Goal: Use online tool/utility: Utilize a website feature to perform a specific function

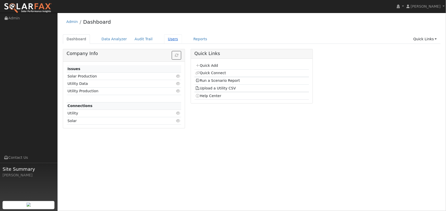
click at [164, 40] on link "Users" at bounding box center [173, 38] width 18 height 9
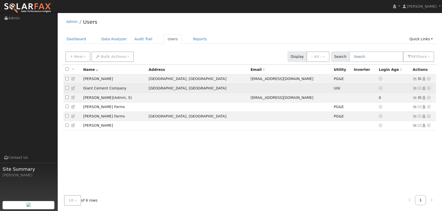
click at [429, 90] on icon at bounding box center [429, 89] width 5 height 4
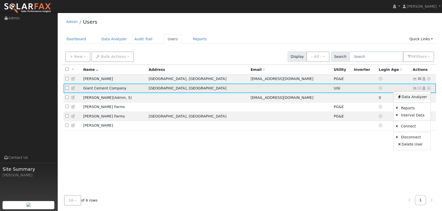
click at [418, 99] on link "Data Analyzer" at bounding box center [412, 97] width 37 height 7
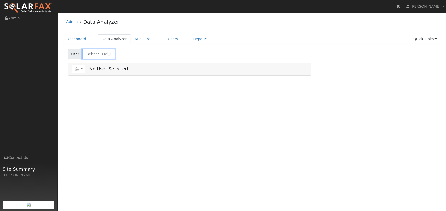
type input "Giant Cement Company"
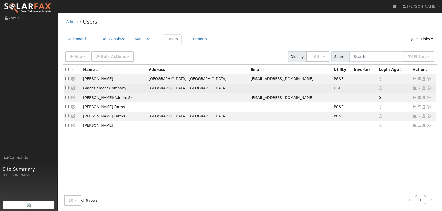
click at [428, 90] on icon at bounding box center [429, 89] width 5 height 4
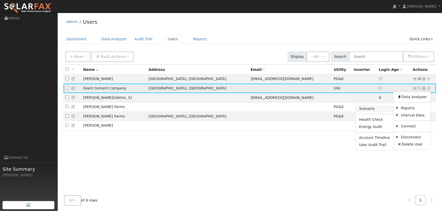
click at [375, 110] on link "Scenario" at bounding box center [375, 108] width 38 height 7
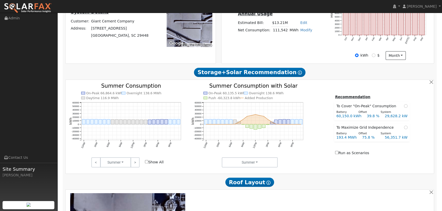
scroll to position [111, 0]
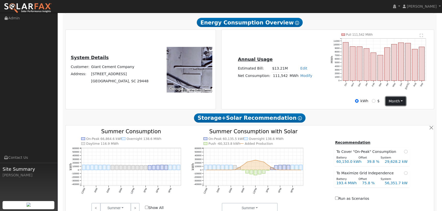
click at [399, 102] on button "month" at bounding box center [396, 101] width 20 height 9
click at [395, 112] on link "Day" at bounding box center [403, 111] width 35 height 7
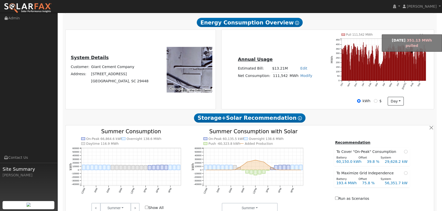
click at [409, 56] on rect "onclick=""" at bounding box center [409, 65] width 0 height 32
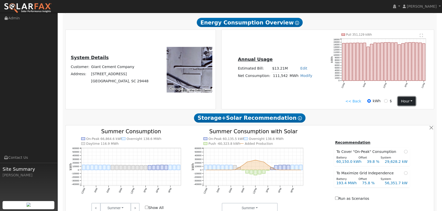
click at [410, 101] on button "hour" at bounding box center [407, 101] width 18 height 9
click at [406, 117] on link "Day" at bounding box center [415, 118] width 35 height 7
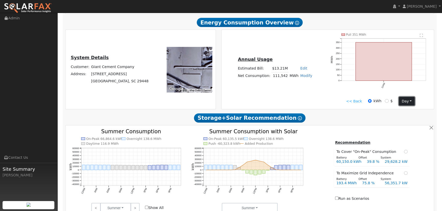
click at [409, 101] on button "day" at bounding box center [407, 101] width 16 height 9
click at [405, 127] on link "Month" at bounding box center [416, 126] width 35 height 7
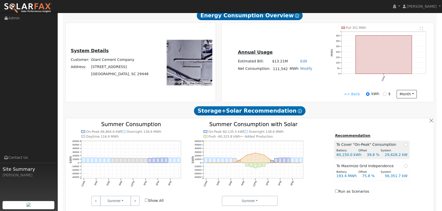
scroll to position [139, 0]
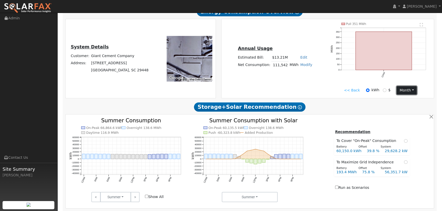
click at [411, 90] on button "month" at bounding box center [407, 90] width 20 height 9
click at [406, 107] on link "Day" at bounding box center [414, 107] width 35 height 7
click at [410, 89] on button "day" at bounding box center [407, 90] width 16 height 9
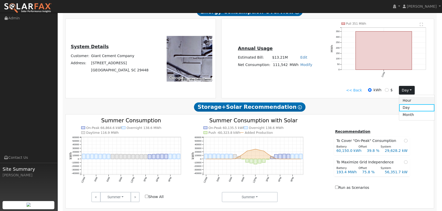
click at [408, 101] on link "Hour" at bounding box center [416, 100] width 35 height 7
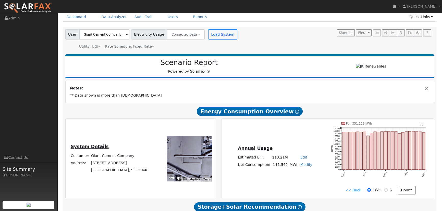
scroll to position [0, 0]
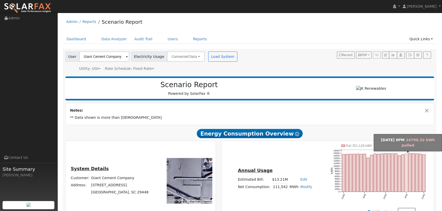
click at [406, 163] on rect "onclick=""" at bounding box center [406, 173] width 3 height 38
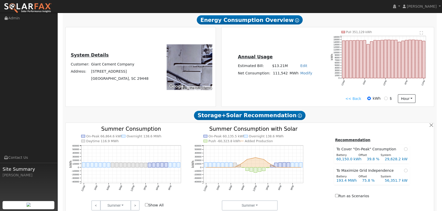
scroll to position [116, 0]
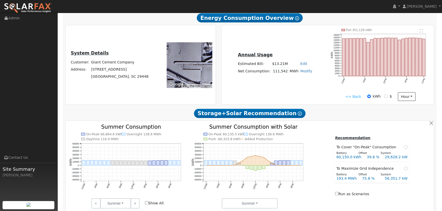
click at [352, 97] on link "<< Back" at bounding box center [354, 96] width 16 height 5
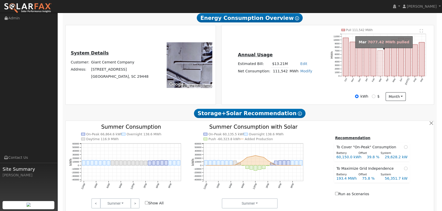
click at [380, 51] on rect "onclick=""" at bounding box center [381, 64] width 6 height 26
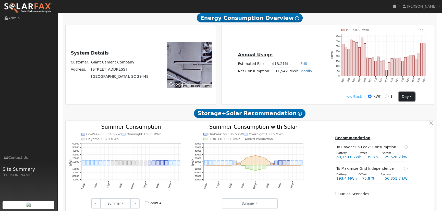
click at [409, 97] on button "day" at bounding box center [407, 96] width 16 height 9
click at [406, 107] on link "Hour" at bounding box center [416, 106] width 35 height 7
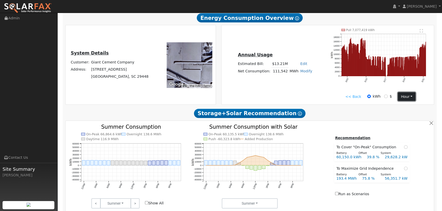
click at [411, 96] on button "hour" at bounding box center [407, 96] width 18 height 9
click at [404, 114] on link "Day" at bounding box center [415, 114] width 35 height 7
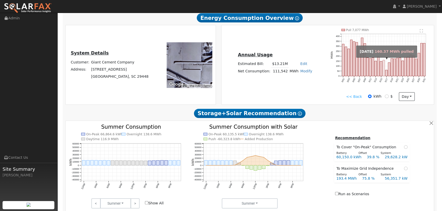
click at [385, 69] on rect "onclick=""" at bounding box center [384, 68] width 2 height 16
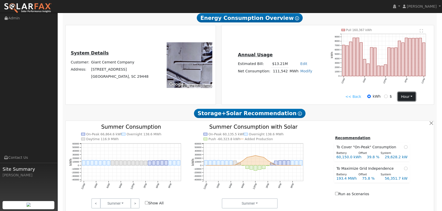
click at [409, 97] on button "hour" at bounding box center [407, 96] width 18 height 9
click at [407, 121] on link "Month" at bounding box center [415, 121] width 35 height 7
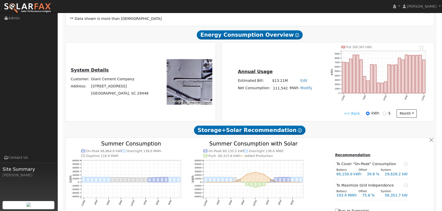
click at [349, 114] on link "<< Back" at bounding box center [352, 113] width 16 height 5
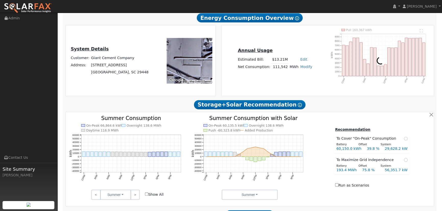
scroll to position [99, 0]
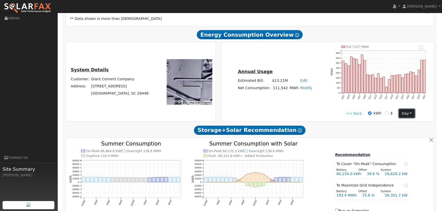
click at [408, 113] on button "day" at bounding box center [407, 113] width 16 height 9
click at [410, 138] on link "Month" at bounding box center [416, 138] width 35 height 7
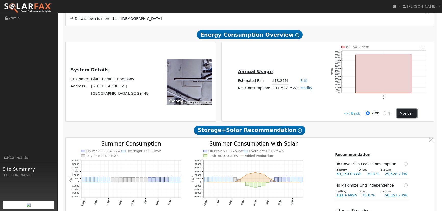
click at [410, 112] on button "month" at bounding box center [407, 113] width 20 height 9
click at [406, 124] on link "Hour" at bounding box center [414, 123] width 35 height 7
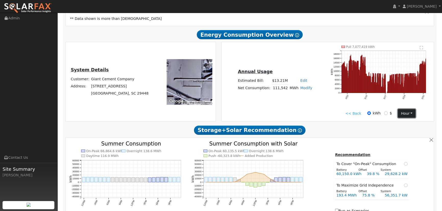
click at [408, 114] on button "hour" at bounding box center [407, 113] width 18 height 9
click at [406, 138] on link "Month" at bounding box center [415, 138] width 35 height 7
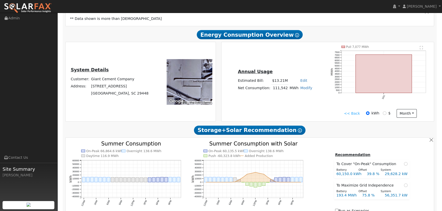
click at [349, 114] on link "<< Back" at bounding box center [352, 113] width 16 height 5
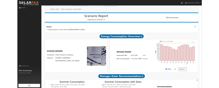
scroll to position [0, 0]
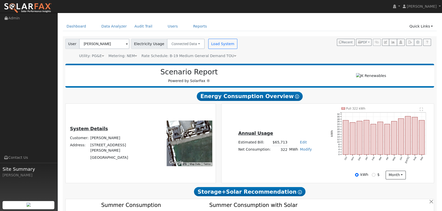
scroll to position [23, 0]
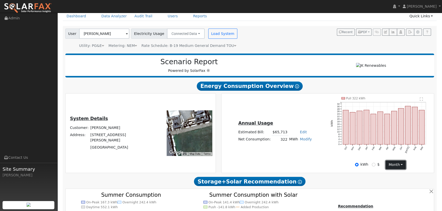
click at [402, 165] on button "month" at bounding box center [396, 165] width 20 height 9
click at [399, 175] on link "Day" at bounding box center [403, 175] width 35 height 7
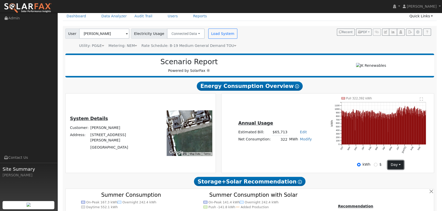
click at [399, 166] on button "day" at bounding box center [396, 165] width 16 height 9
click at [398, 181] on link "Month" at bounding box center [405, 182] width 35 height 7
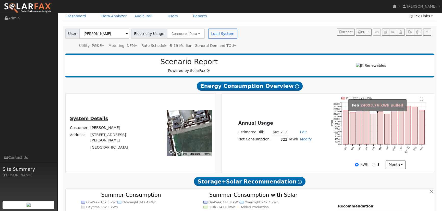
click at [372, 116] on rect "onclick=""" at bounding box center [374, 129] width 6 height 31
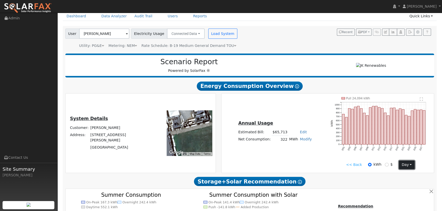
click at [410, 163] on button "day" at bounding box center [407, 165] width 16 height 9
click at [407, 189] on link "Month" at bounding box center [416, 189] width 35 height 7
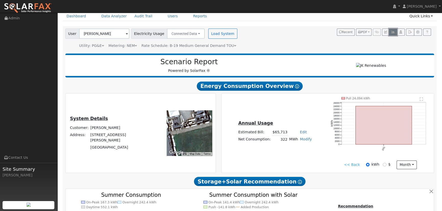
click at [394, 32] on icon "button" at bounding box center [393, 32] width 4 height 3
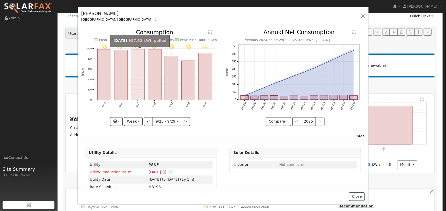
click at [139, 79] on rect "onclick=""" at bounding box center [138, 75] width 14 height 51
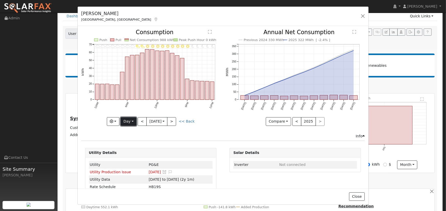
click at [132, 121] on button "Day" at bounding box center [129, 121] width 16 height 9
click at [130, 138] on link "Week" at bounding box center [138, 139] width 35 height 7
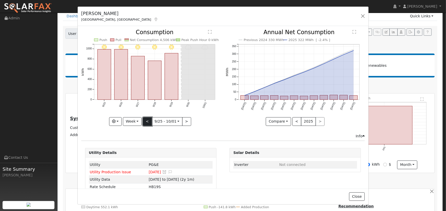
click at [148, 122] on button "<" at bounding box center [147, 121] width 9 height 9
type input "2025-09-18"
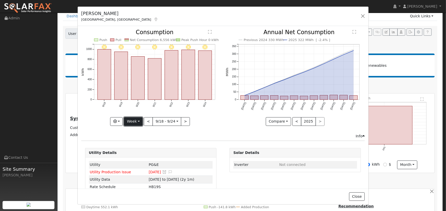
click at [139, 118] on button "Week" at bounding box center [133, 121] width 19 height 9
click at [136, 161] on link "Custom" at bounding box center [141, 160] width 35 height 7
click at [197, 122] on button "day" at bounding box center [195, 121] width 16 height 9
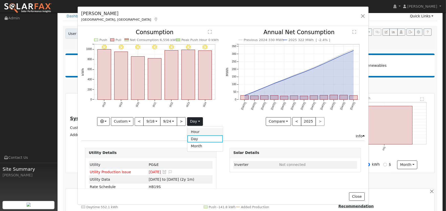
click at [195, 129] on link "Hour" at bounding box center [204, 131] width 35 height 7
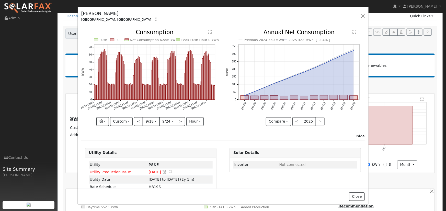
click at [208, 32] on text "" at bounding box center [210, 32] width 4 height 4
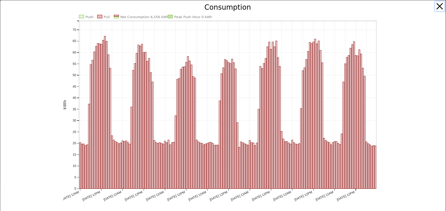
click at [438, 7] on button "button" at bounding box center [440, 7] width 10 height 10
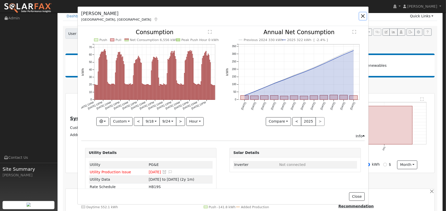
click at [362, 17] on button "button" at bounding box center [362, 16] width 7 height 7
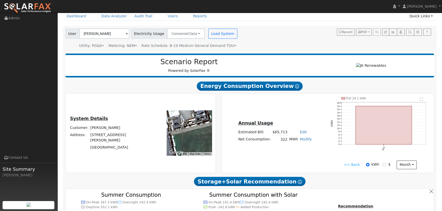
click at [126, 36] on span at bounding box center [127, 34] width 2 height 6
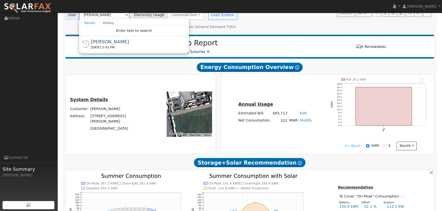
scroll to position [0, 0]
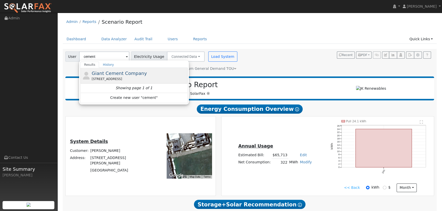
click at [120, 75] on span "Giant Cement Company" at bounding box center [119, 73] width 55 height 5
type input "Giant Cement Company"
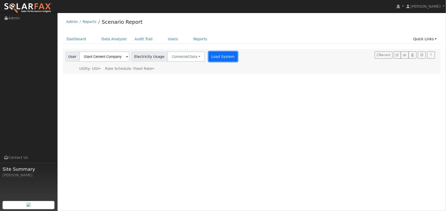
click at [213, 59] on button "Load System" at bounding box center [222, 57] width 29 height 10
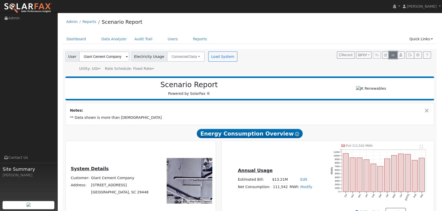
click at [393, 55] on icon "button" at bounding box center [393, 55] width 4 height 3
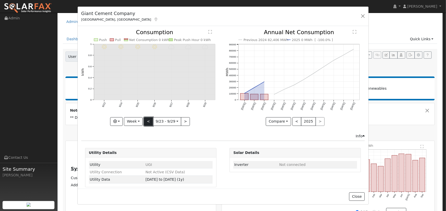
click at [146, 121] on button "<" at bounding box center [148, 121] width 9 height 9
click at [137, 121] on button "Week" at bounding box center [133, 121] width 19 height 9
click at [133, 154] on link "Year" at bounding box center [141, 153] width 35 height 7
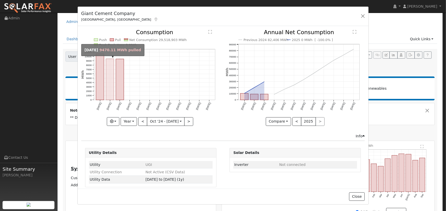
click at [110, 86] on rect "onclick=""" at bounding box center [110, 79] width 8 height 41
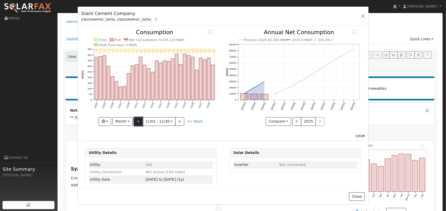
click at [137, 119] on button "<" at bounding box center [138, 121] width 9 height 9
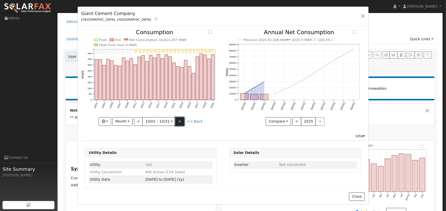
click at [179, 120] on button ">" at bounding box center [179, 121] width 9 height 9
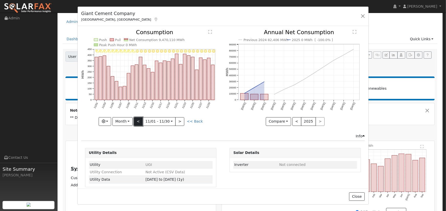
click at [138, 120] on button "<" at bounding box center [138, 121] width 9 height 9
type input "2024-10-01"
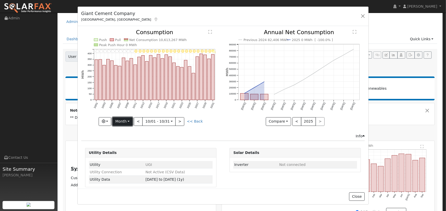
click at [131, 120] on button "Month" at bounding box center [122, 121] width 20 height 9
click at [120, 159] on link "Custom" at bounding box center [130, 160] width 35 height 7
click at [197, 121] on button "day" at bounding box center [197, 121] width 16 height 9
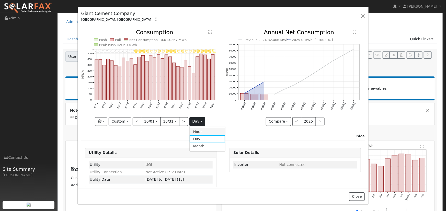
click at [196, 130] on link "Hour" at bounding box center [206, 131] width 35 height 7
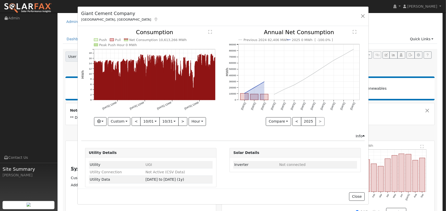
click at [208, 32] on text "" at bounding box center [210, 32] width 4 height 4
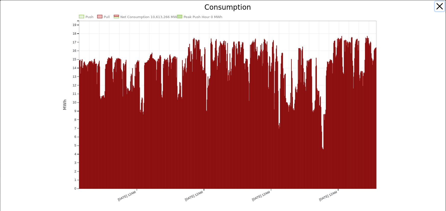
click at [435, 3] on button "button" at bounding box center [440, 7] width 10 height 10
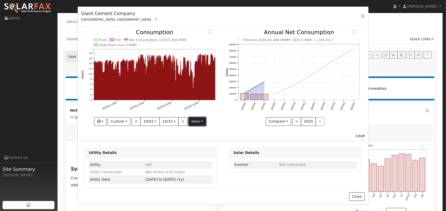
click at [199, 120] on button "hour" at bounding box center [197, 121] width 18 height 9
click at [194, 137] on link "Day" at bounding box center [206, 139] width 35 height 7
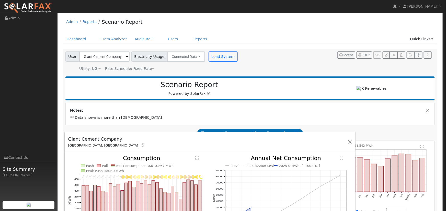
drag, startPoint x: 262, startPoint y: 10, endPoint x: 249, endPoint y: 136, distance: 126.6
click at [249, 136] on div "Giant Cement Company Harleyville, SC Default Account Default Account 654 Judge …" at bounding box center [210, 143] width 291 height 20
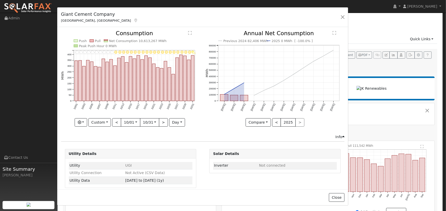
drag, startPoint x: 164, startPoint y: 135, endPoint x: 157, endPoint y: 10, distance: 125.4
click at [157, 10] on div "Giant Cement Company Harleyville, SC Default Account Default Account 654 Judge …" at bounding box center [202, 17] width 291 height 20
click at [342, 16] on button "button" at bounding box center [342, 17] width 7 height 7
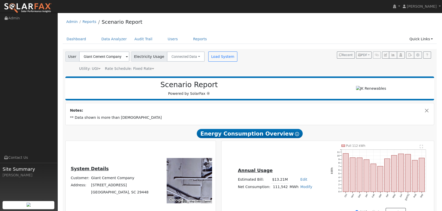
click at [126, 57] on span at bounding box center [127, 57] width 2 height 6
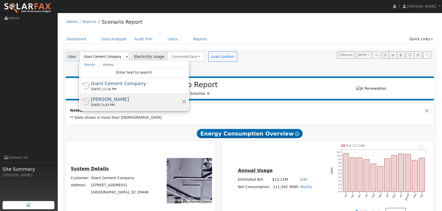
click at [109, 103] on div "09/23/2025 5:43 PM" at bounding box center [136, 105] width 91 height 5
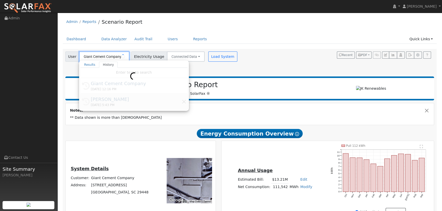
type input "[PERSON_NAME]"
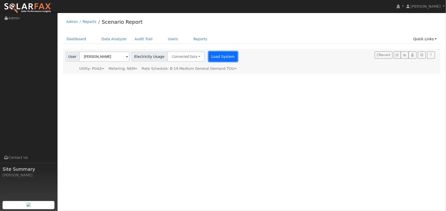
click at [210, 56] on button "Load System" at bounding box center [222, 57] width 29 height 10
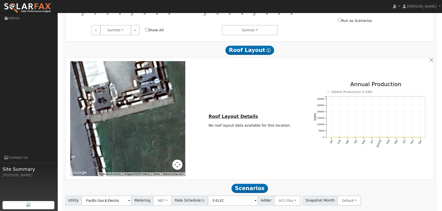
scroll to position [296, 0]
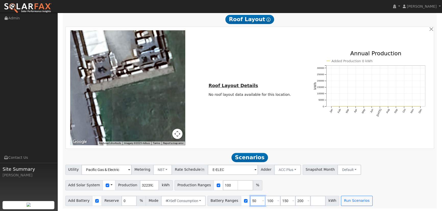
drag, startPoint x: 249, startPoint y: 202, endPoint x: 242, endPoint y: 202, distance: 7.2
click at [250, 202] on input "50" at bounding box center [257, 201] width 15 height 10
type input "0"
click at [311, 202] on input "number" at bounding box center [318, 201] width 15 height 10
type input "300"
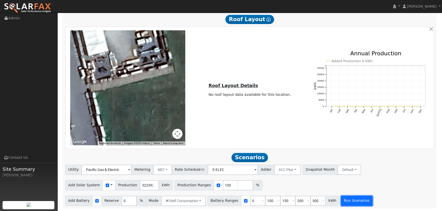
click at [341, 198] on button "Run Scenarios" at bounding box center [356, 201] width 31 height 10
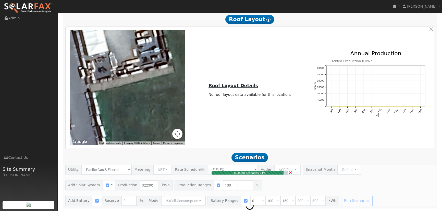
type input "214.9"
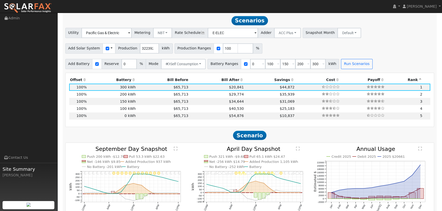
scroll to position [433, 0]
click at [197, 63] on button "Self Consumption" at bounding box center [183, 64] width 45 height 10
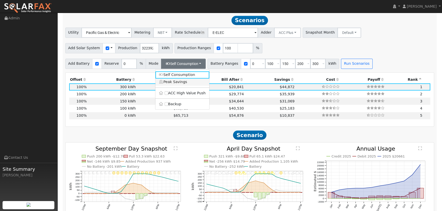
click at [181, 82] on link "Peak Savings" at bounding box center [183, 82] width 54 height 7
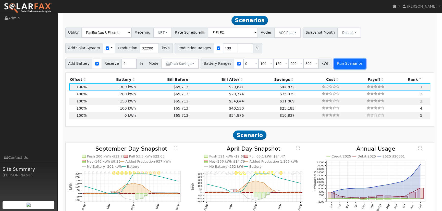
click at [342, 64] on button "Run Scenarios" at bounding box center [349, 64] width 31 height 10
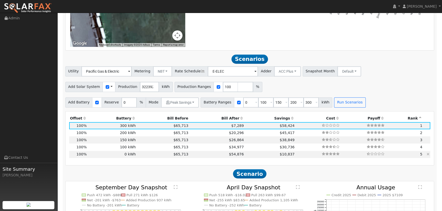
scroll to position [410, 0]
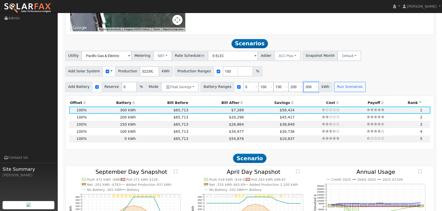
drag, startPoint x: 305, startPoint y: 86, endPoint x: 299, endPoint y: 87, distance: 6.4
click at [304, 87] on input "300" at bounding box center [311, 87] width 15 height 10
drag, startPoint x: 257, startPoint y: 87, endPoint x: 250, endPoint y: 89, distance: 7.6
click at [258, 89] on input "100" at bounding box center [265, 87] width 15 height 10
type input "150"
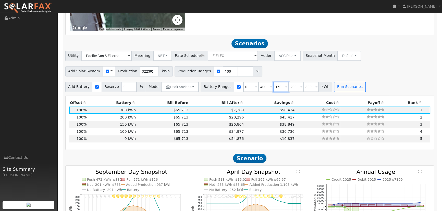
type input "200"
type input "300"
type input "400"
drag, startPoint x: 266, startPoint y: 86, endPoint x: 276, endPoint y: 87, distance: 10.5
click at [276, 87] on span "200 Overrides Reserve % Mode None None Self Consumption Peak Savings ACC High V…" at bounding box center [281, 87] width 15 height 10
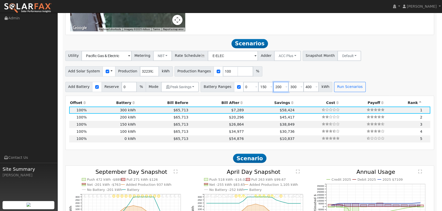
type input "300"
type input "400"
drag, startPoint x: 275, startPoint y: 87, endPoint x: 259, endPoint y: 87, distance: 16.3
click at [262, 87] on div "Battery Ranges 0 Overrides Reserve % Mode None None Self Consumption Peak Savin…" at bounding box center [267, 87] width 132 height 10
type input "400"
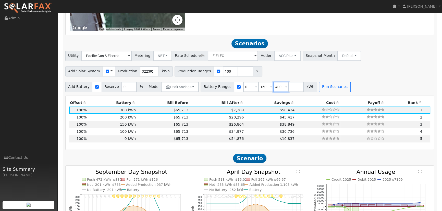
type input "400"
drag, startPoint x: 257, startPoint y: 87, endPoint x: 249, endPoint y: 89, distance: 8.5
click at [258, 89] on input "150" at bounding box center [265, 87] width 15 height 10
type input "400"
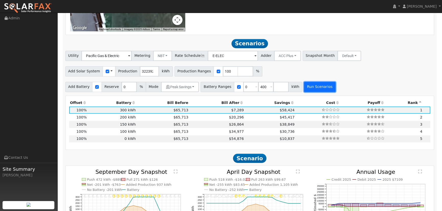
click at [306, 87] on button "Run Scenarios" at bounding box center [319, 87] width 31 height 10
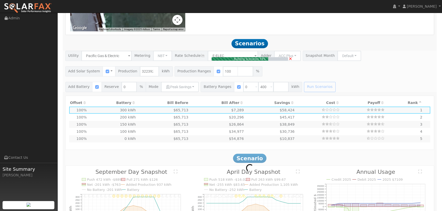
type input "$480,000"
type input "$369,674"
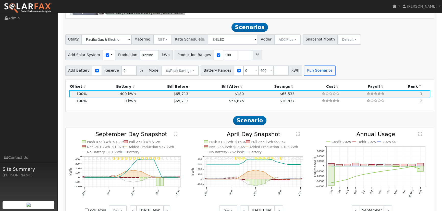
scroll to position [426, 0]
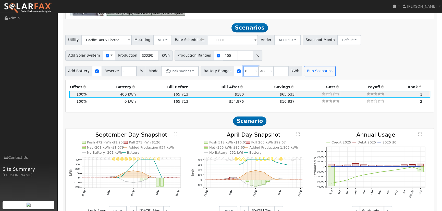
drag, startPoint x: 242, startPoint y: 71, endPoint x: 236, endPoint y: 72, distance: 5.6
click at [243, 72] on input "0" at bounding box center [250, 71] width 15 height 10
drag, startPoint x: 258, startPoint y: 71, endPoint x: 250, endPoint y: 71, distance: 7.7
click at [258, 71] on input "400" at bounding box center [265, 71] width 15 height 10
type input "200"
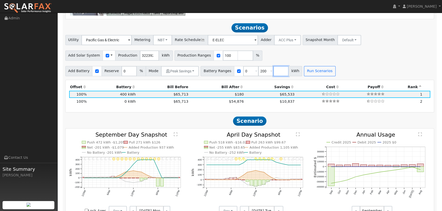
click at [274, 72] on input "number" at bounding box center [281, 71] width 15 height 10
type input "400"
click at [323, 70] on button "Run Scenarios" at bounding box center [334, 71] width 31 height 10
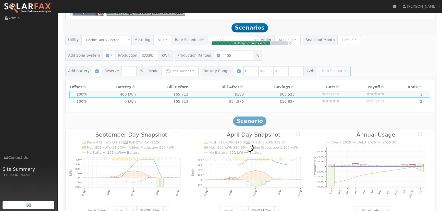
type input "$240,000"
type input "$297,674"
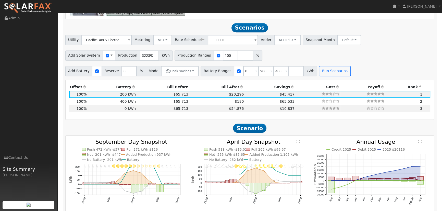
scroll to position [433, 0]
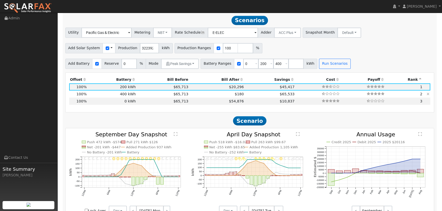
click at [296, 95] on td at bounding box center [318, 94] width 45 height 7
type input "$480,000"
type input "$369,674"
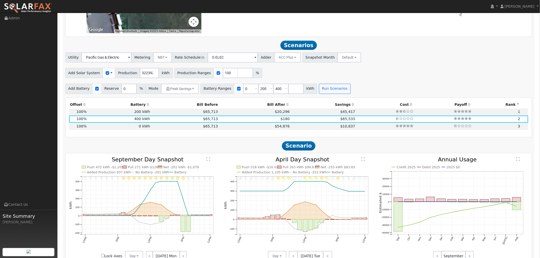
scroll to position [454, 0]
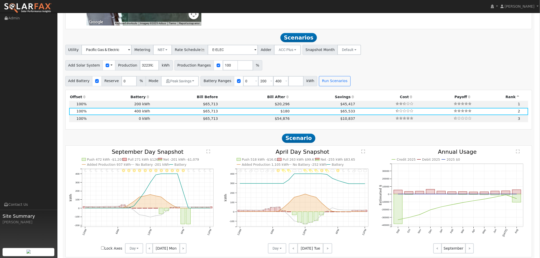
click at [109, 68] on div "Use CSV Data" at bounding box center [109, 65] width 13 height 10
click at [111, 66] on span at bounding box center [112, 65] width 2 height 5
click at [153, 71] on div "Utility Pacific Gas & Electric Metering NBT NEM NBT Rate Schedule E-ELEC Adder …" at bounding box center [299, 65] width 473 height 41
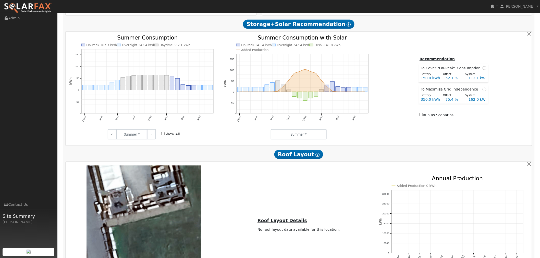
scroll to position [0, 0]
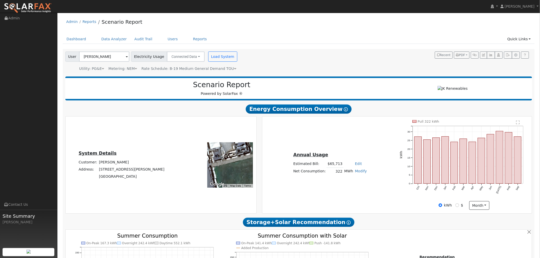
click at [359, 172] on link "Modify" at bounding box center [361, 171] width 12 height 4
click at [351, 180] on link "Add Consumption" at bounding box center [341, 179] width 43 height 7
type input "322392"
click at [344, 184] on input "0" at bounding box center [345, 183] width 29 height 6
type input "4"
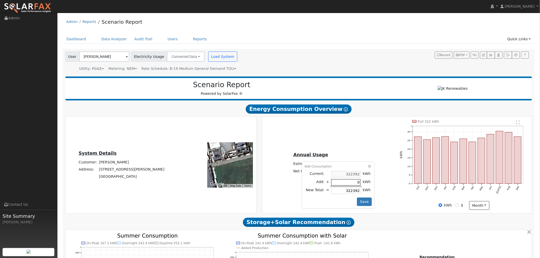
type input "322396"
type input "49"
type input "322441"
type input "490"
type input "322882"
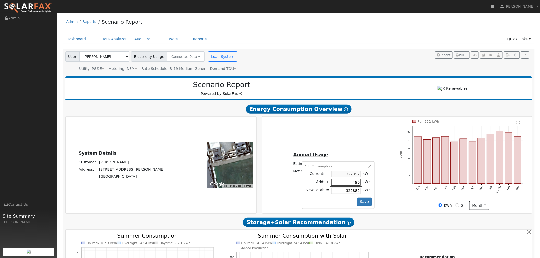
type input "4900"
type input "327292"
type input "49000"
type input "371392"
type input "490000"
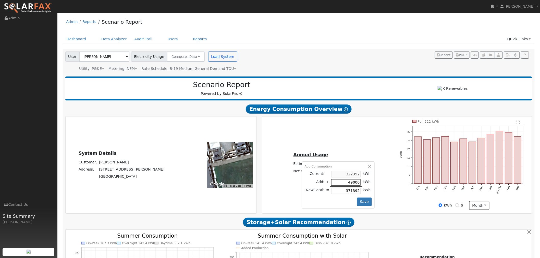
type input "812392"
type input "490000"
click at [363, 201] on button "Save" at bounding box center [364, 202] width 15 height 9
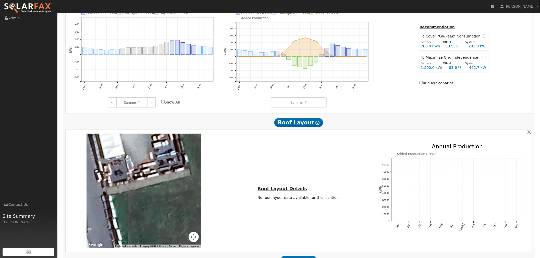
scroll to position [287, 0]
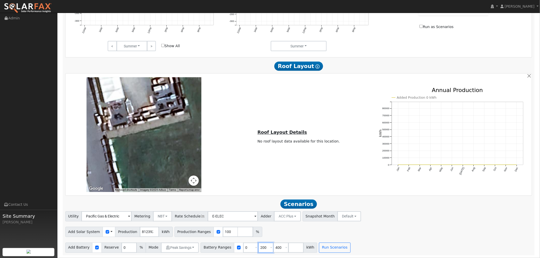
drag, startPoint x: 257, startPoint y: 248, endPoint x: 251, endPoint y: 247, distance: 6.5
click at [258, 211] on input "200" at bounding box center [265, 248] width 15 height 10
type input "400"
type input "800"
drag, startPoint x: 275, startPoint y: 249, endPoint x: 264, endPoint y: 249, distance: 10.2
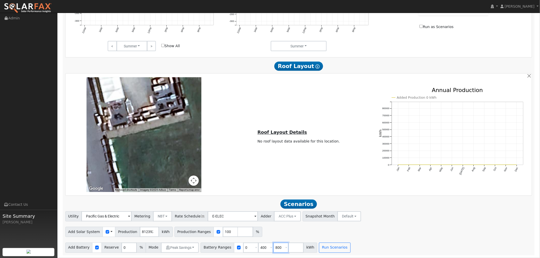
click at [274, 211] on input "800" at bounding box center [281, 248] width 15 height 10
drag, startPoint x: 259, startPoint y: 247, endPoint x: 246, endPoint y: 248, distance: 13.1
click at [246, 211] on div "Battery Ranges 0 Overrides Reserve % Mode None None Self Consumption Peak Savin…" at bounding box center [259, 248] width 117 height 10
type input "800"
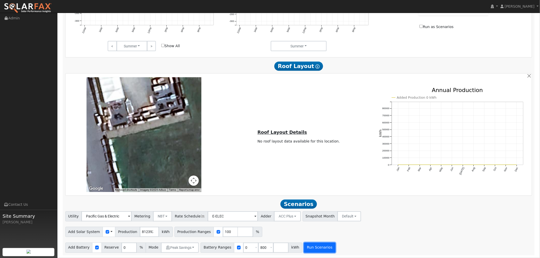
click at [308, 211] on button "Run Scenarios" at bounding box center [319, 248] width 31 height 10
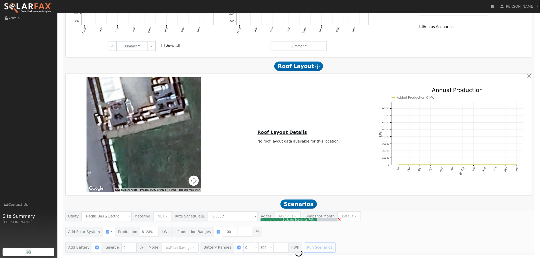
type input "541.6"
type input "$1,895,581"
type input "$960,000"
type input "$856,674"
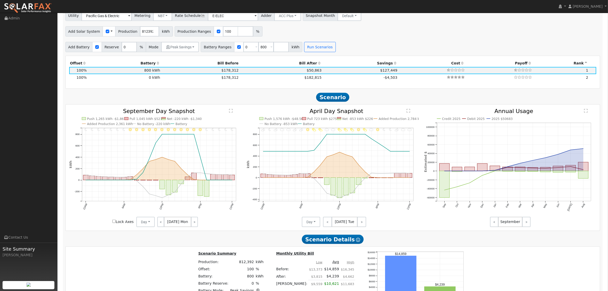
scroll to position [482, 0]
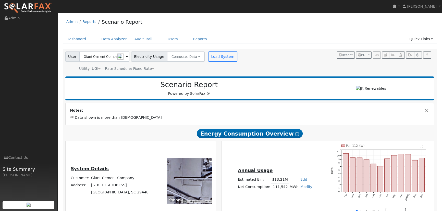
click at [126, 57] on span at bounding box center [127, 57] width 2 height 6
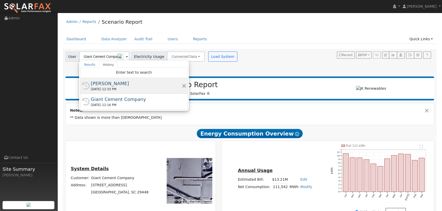
click at [112, 84] on div "[PERSON_NAME]" at bounding box center [136, 83] width 91 height 7
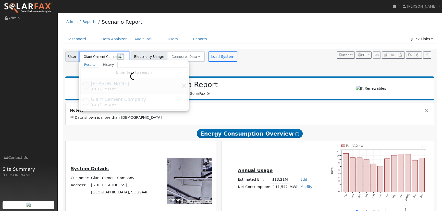
type input "[PERSON_NAME]"
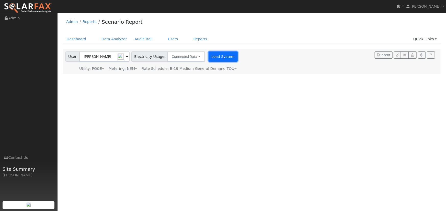
click at [210, 57] on button "Load System" at bounding box center [222, 57] width 29 height 10
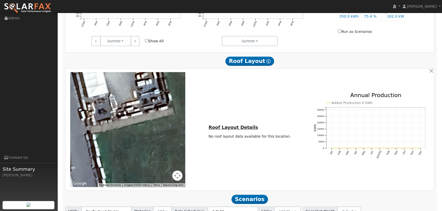
scroll to position [296, 0]
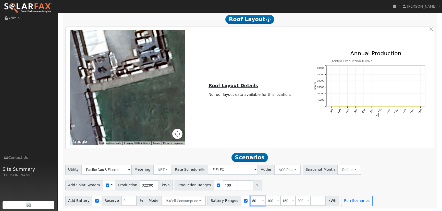
drag, startPoint x: 249, startPoint y: 201, endPoint x: 240, endPoint y: 200, distance: 8.4
click at [219, 88] on div "Battery Ranges 50 Overrides Reserve % Mode None None Self Consumption Peak Savi…" at bounding box center [274, 201] width 132 height 10
type input "0"
drag, startPoint x: 267, startPoint y: 200, endPoint x: 255, endPoint y: 202, distance: 11.6
click at [219, 88] on div "Battery Ranges 0 Overrides Reserve % Mode None None Self Consumption Peak Savin…" at bounding box center [274, 201] width 132 height 10
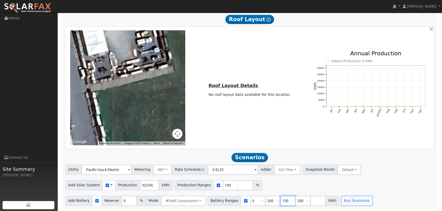
type input "150"
type input "200"
drag, startPoint x: 281, startPoint y: 201, endPoint x: 274, endPoint y: 202, distance: 7.2
click at [219, 88] on input "200" at bounding box center [287, 201] width 15 height 10
drag, startPoint x: 268, startPoint y: 201, endPoint x: 252, endPoint y: 202, distance: 15.9
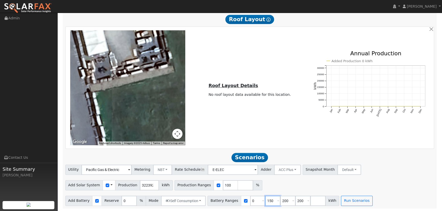
click at [219, 88] on div "Battery Ranges 0 Overrides Reserve % Mode None None Self Consumption Peak Savin…" at bounding box center [274, 201] width 132 height 10
type input "0"
click at [219, 88] on div "← Move left → Move right ↑ Move up ↓ Move down + Zoom in - Zoom out Home Jump l…" at bounding box center [249, 87] width 367 height 115
drag, startPoint x: 298, startPoint y: 202, endPoint x: 286, endPoint y: 203, distance: 11.3
click at [219, 88] on input "200" at bounding box center [302, 201] width 15 height 10
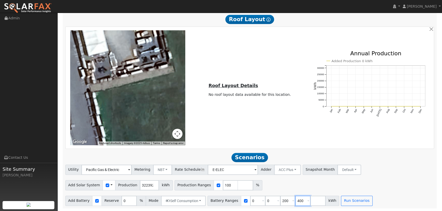
type input "400"
click at [219, 88] on div "Add Solar System Use CSV Data Production 322392 kWh Production Ranges 100 %" at bounding box center [249, 185] width 371 height 12
click at [219, 88] on button "Run Scenarios" at bounding box center [356, 201] width 31 height 10
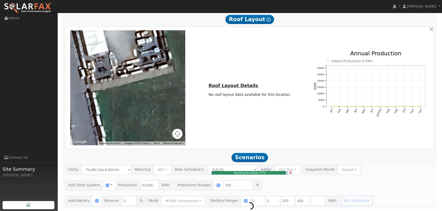
type input "214.9"
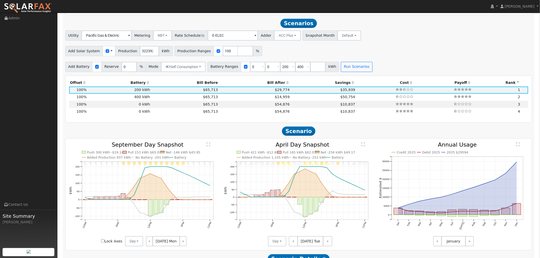
scroll to position [467, 0]
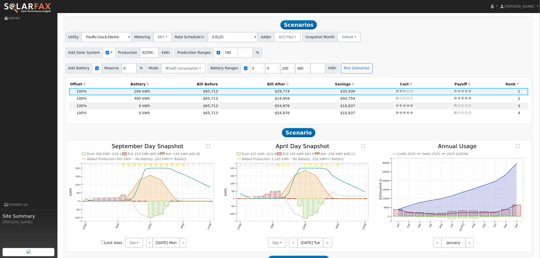
click at [219, 88] on div "11PM - Clear 10PM - Clear 9PM - Clear 8PM - Clear 7PM - Clear 6PM - Clear 5PM -…" at bounding box center [299, 196] width 467 height 112
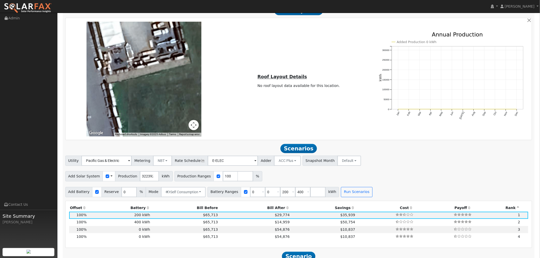
scroll to position [325, 0]
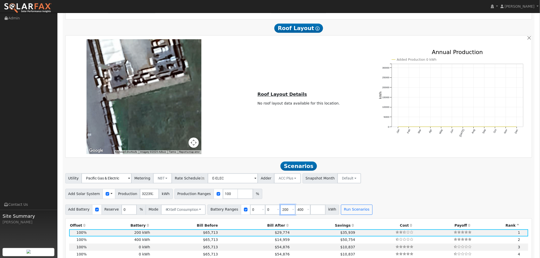
drag, startPoint x: 281, startPoint y: 211, endPoint x: 268, endPoint y: 212, distance: 12.8
click at [219, 88] on div "Battery Ranges 0 Overrides Reserve % Mode None None Self Consumption Peak Savin…" at bounding box center [274, 210] width 132 height 10
type input "400"
click at [219, 88] on button "Run Scenarios" at bounding box center [341, 210] width 31 height 10
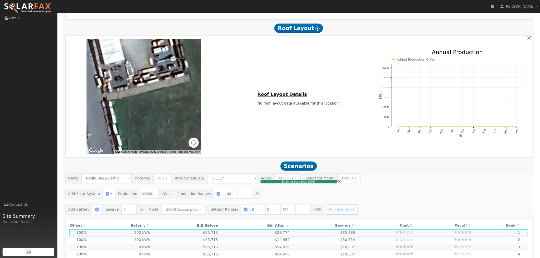
type input "$480,000"
type input "$369,674"
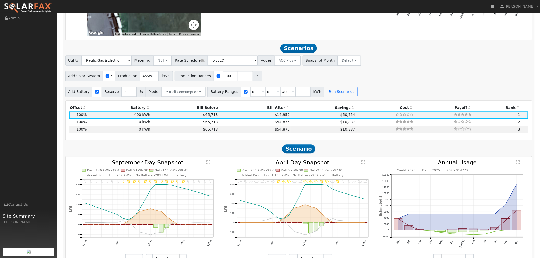
scroll to position [471, 0]
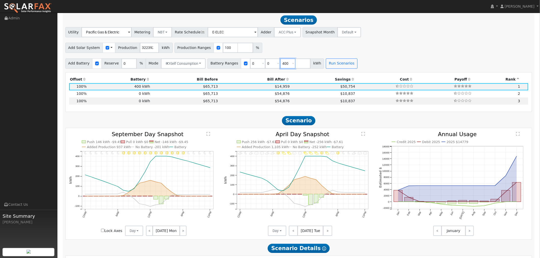
drag, startPoint x: 281, startPoint y: 65, endPoint x: 275, endPoint y: 64, distance: 6.1
click at [219, 64] on input "400" at bounding box center [287, 63] width 15 height 10
click at [144, 49] on input "322392" at bounding box center [149, 48] width 19 height 10
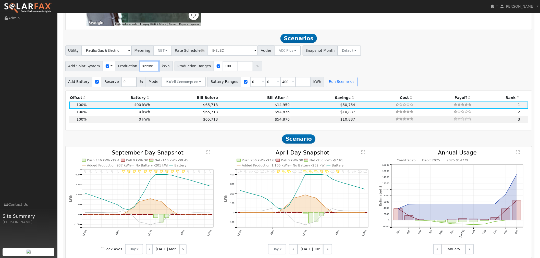
scroll to position [443, 0]
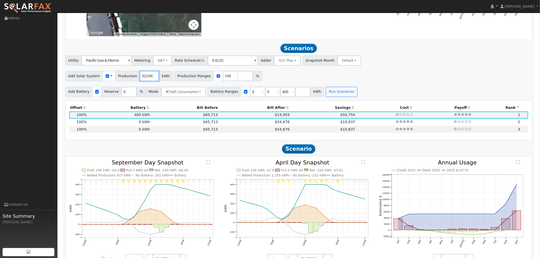
click at [151, 75] on input "322393" at bounding box center [149, 76] width 19 height 10
click at [145, 78] on input "322393" at bounding box center [149, 76] width 19 height 10
click at [219, 71] on div "Add Solar System Use CSV Data Production 322393 kWh Production Ranges 100 %" at bounding box center [298, 75] width 469 height 12
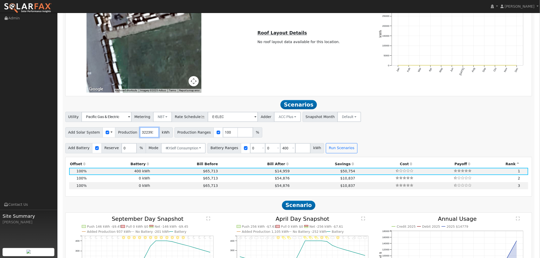
scroll to position [0, 1]
drag, startPoint x: 136, startPoint y: 134, endPoint x: 153, endPoint y: 134, distance: 17.9
click at [153, 88] on div "Add Solar System Use CSV Data Production 322393 kWh" at bounding box center [119, 133] width 108 height 10
drag, startPoint x: 141, startPoint y: 133, endPoint x: 147, endPoint y: 133, distance: 6.4
click at [147, 88] on input "812393" at bounding box center [149, 133] width 19 height 10
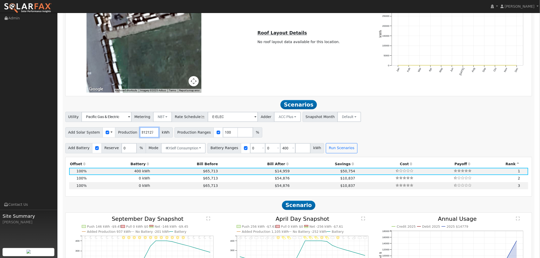
type input "812127"
drag, startPoint x: 280, startPoint y: 149, endPoint x: 273, endPoint y: 149, distance: 7.2
click at [219, 88] on input "400" at bounding box center [287, 149] width 15 height 10
type input "800"
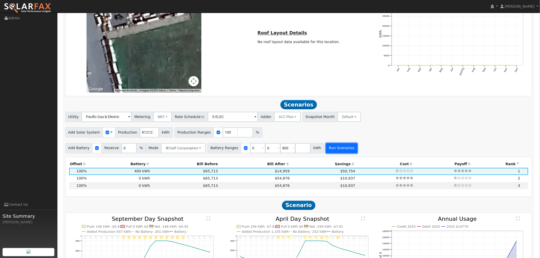
click at [219, 88] on button "Run Scenarios" at bounding box center [341, 149] width 31 height 10
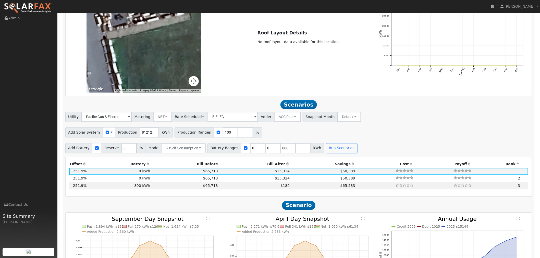
type input "541.4"
type input "$1,894,963"
type input "$568,489"
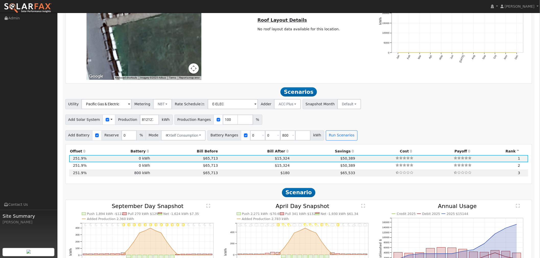
scroll to position [386, 0]
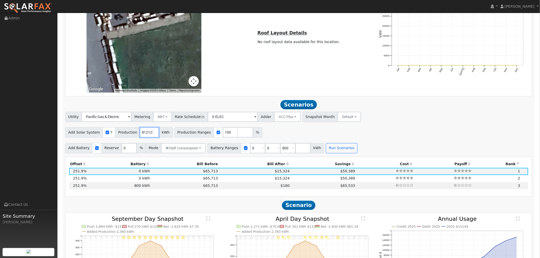
click at [144, 88] on input "812127" at bounding box center [149, 133] width 19 height 10
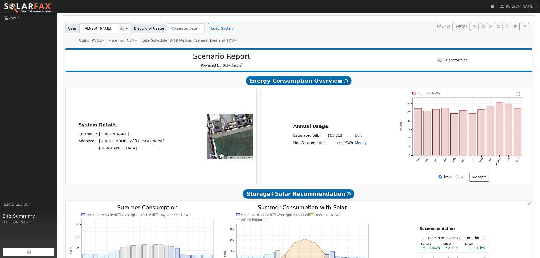
scroll to position [0, 0]
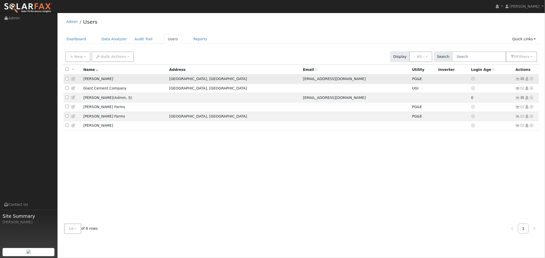
click at [103, 80] on td "[PERSON_NAME]" at bounding box center [124, 79] width 86 height 9
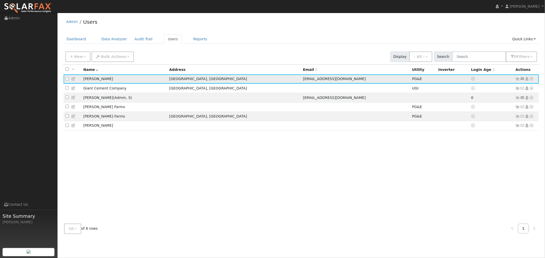
click at [532, 79] on icon at bounding box center [531, 79] width 5 height 4
click at [478, 100] on link "Scenario" at bounding box center [477, 99] width 38 height 7
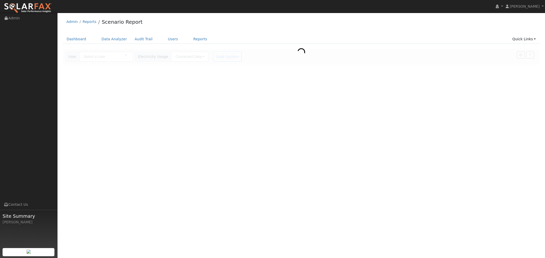
type input "[PERSON_NAME]"
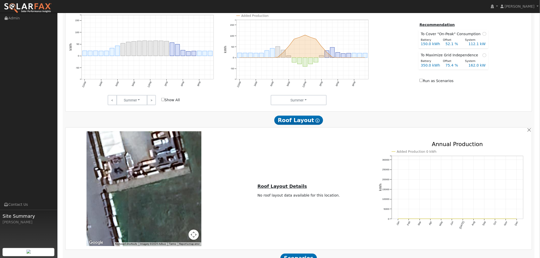
scroll to position [287, 0]
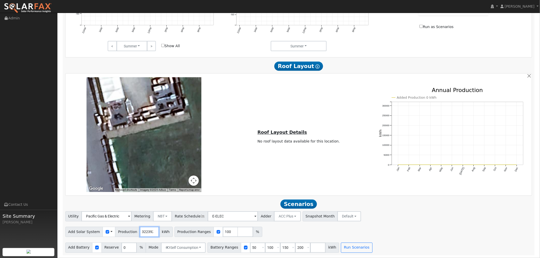
click at [142, 231] on input "322392" at bounding box center [149, 232] width 19 height 10
drag, startPoint x: 136, startPoint y: 232, endPoint x: 152, endPoint y: 236, distance: 16.2
click at [152, 236] on input "322392" at bounding box center [149, 232] width 19 height 10
type input "812127"
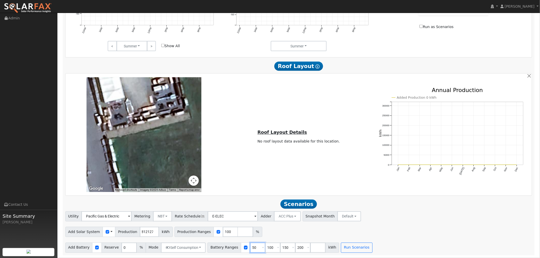
scroll to position [0, 0]
drag, startPoint x: 250, startPoint y: 250, endPoint x: 242, endPoint y: 251, distance: 8.2
click at [250, 251] on input "50" at bounding box center [257, 248] width 15 height 10
type input "0"
drag, startPoint x: 267, startPoint y: 247, endPoint x: 254, endPoint y: 250, distance: 13.8
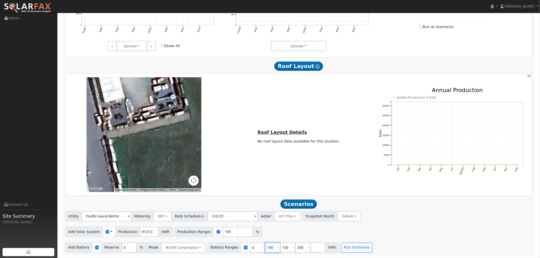
click at [254, 250] on div "Battery Ranges 0 Overrides Reserve % Mode None None Self Consumption Peak Savin…" at bounding box center [274, 248] width 132 height 10
type input "150"
type input "200"
type input "800"
drag, startPoint x: 282, startPoint y: 247, endPoint x: 269, endPoint y: 250, distance: 12.8
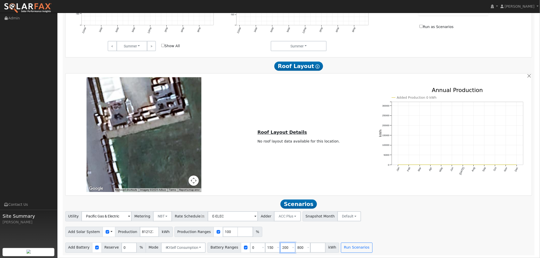
click at [269, 250] on div "Battery Ranges 0 Overrides Reserve % Mode None None Self Consumption Peak Savin…" at bounding box center [274, 248] width 132 height 10
type input "800"
drag, startPoint x: 267, startPoint y: 247, endPoint x: 255, endPoint y: 248, distance: 11.3
click at [255, 248] on div "Battery Ranges 0 Overrides Reserve % Mode None None Self Consumption Peak Savin…" at bounding box center [266, 248] width 117 height 10
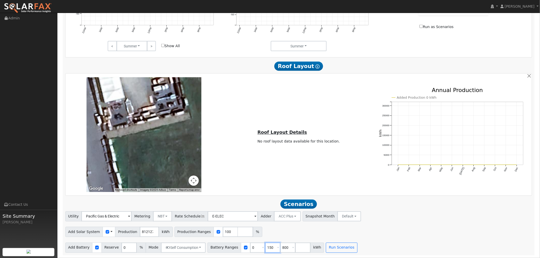
type input "800"
click at [311, 248] on button "Run Scenarios" at bounding box center [326, 248] width 31 height 10
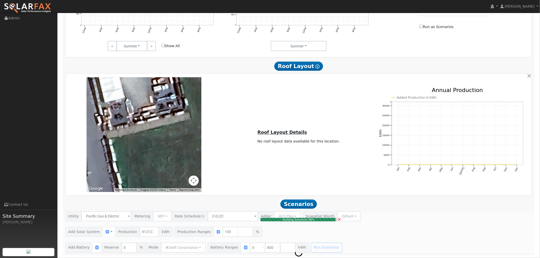
type input "541.4"
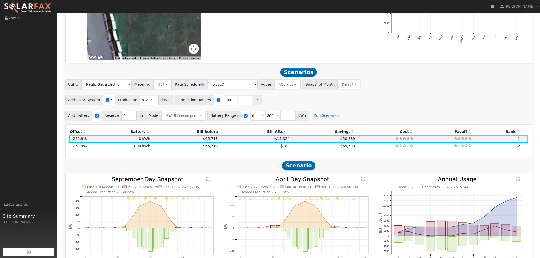
scroll to position [415, 0]
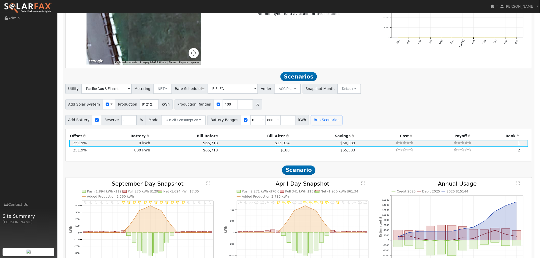
click at [111, 104] on span at bounding box center [112, 104] width 2 height 5
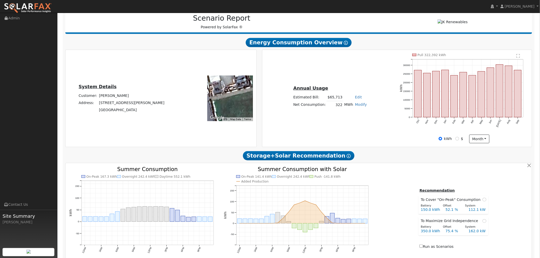
scroll to position [0, 0]
